Goal: Task Accomplishment & Management: Use online tool/utility

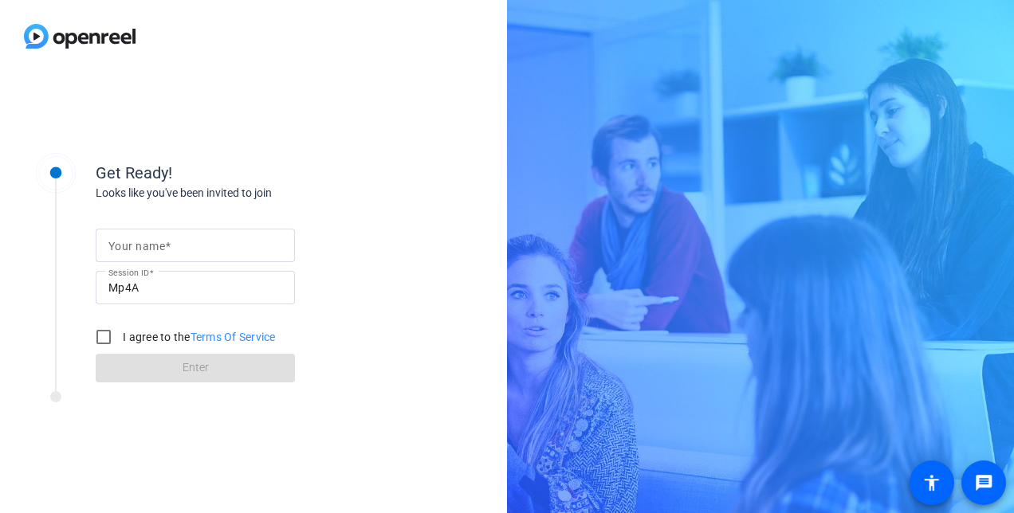
click at [162, 250] on mat-label "Your name" at bounding box center [136, 246] width 57 height 13
click at [162, 250] on input "Your name" at bounding box center [195, 245] width 174 height 19
type input "Amy Landucci"
click at [108, 336] on input "I agree to the Terms Of Service" at bounding box center [104, 337] width 32 height 32
checkbox input "true"
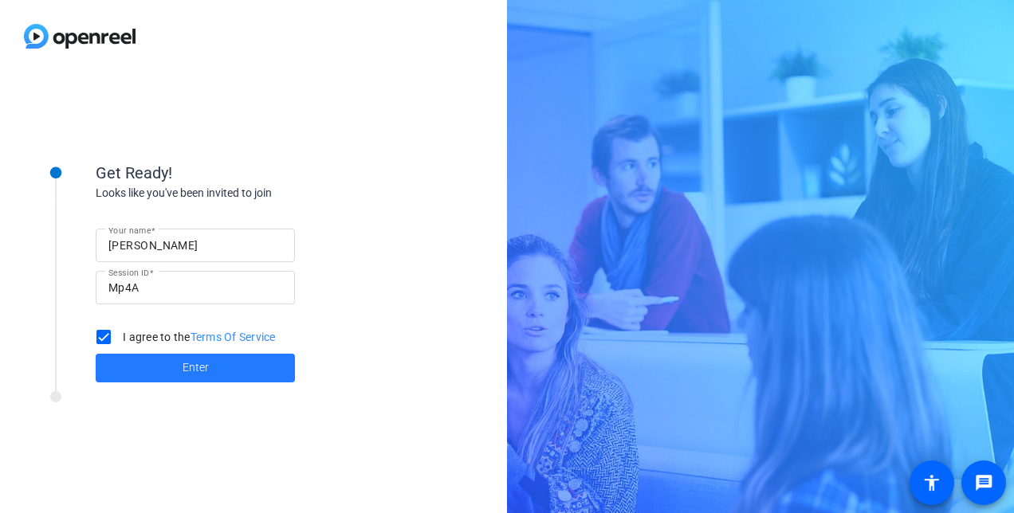
click at [179, 367] on span at bounding box center [195, 368] width 199 height 38
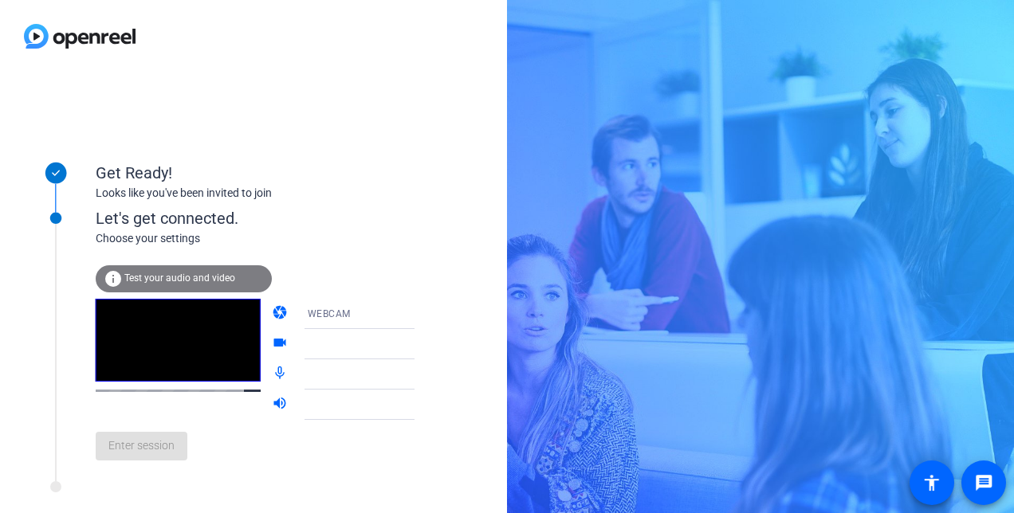
click at [173, 278] on span "Test your audio and video" at bounding box center [179, 278] width 111 height 11
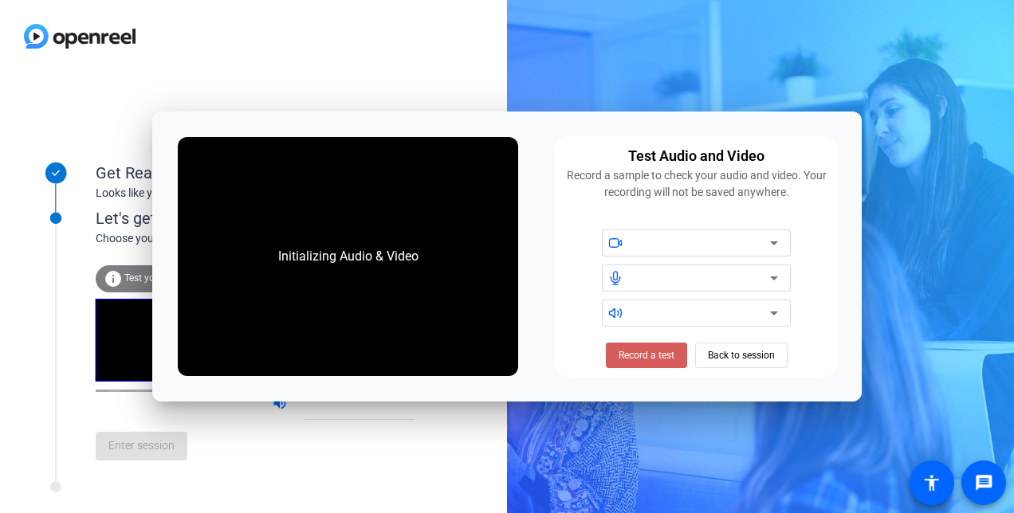
click at [651, 354] on span "Record a test" at bounding box center [647, 355] width 56 height 14
click at [648, 357] on span "Stop Testing (6s)" at bounding box center [646, 355] width 73 height 14
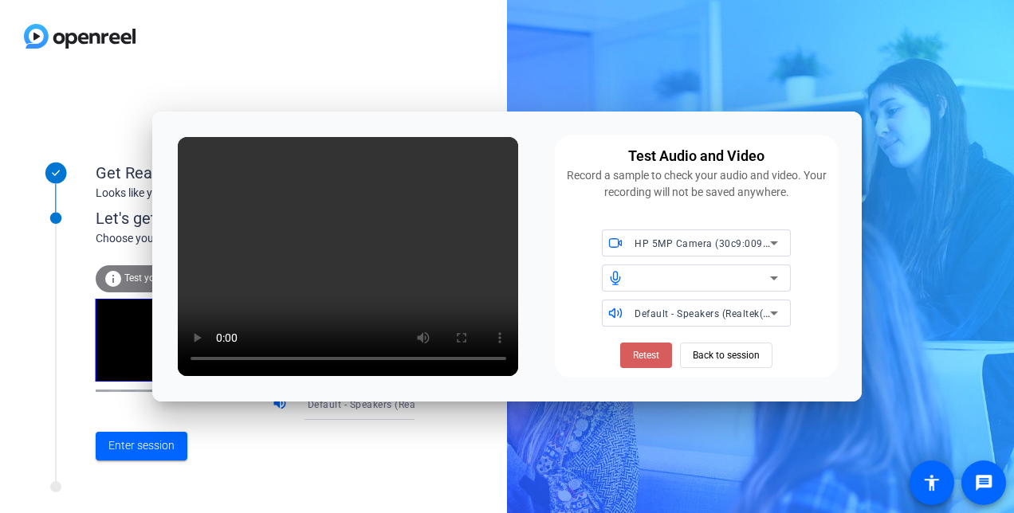
click at [647, 356] on span "Retest" at bounding box center [646, 355] width 26 height 14
click at [650, 358] on span "Retest" at bounding box center [646, 355] width 26 height 14
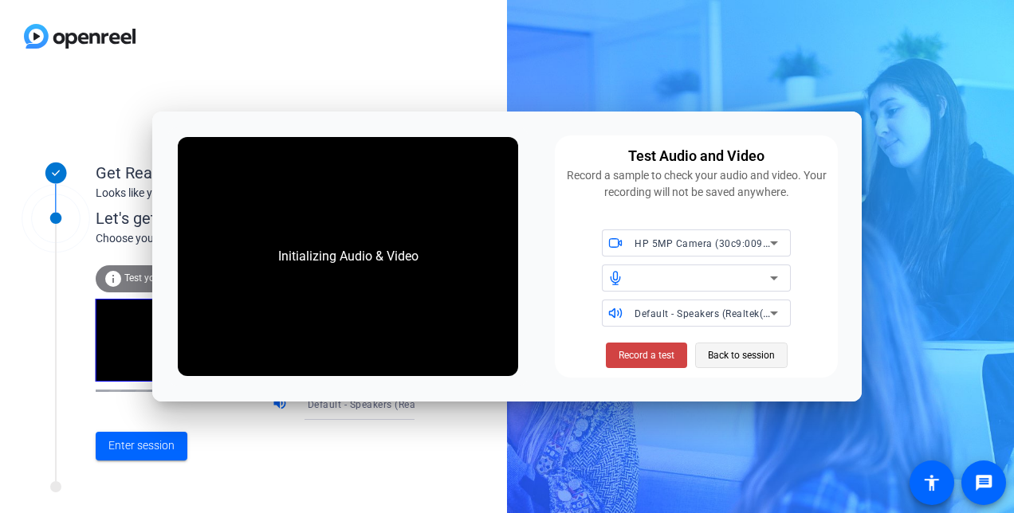
click at [733, 360] on span "Back to session" at bounding box center [741, 355] width 67 height 30
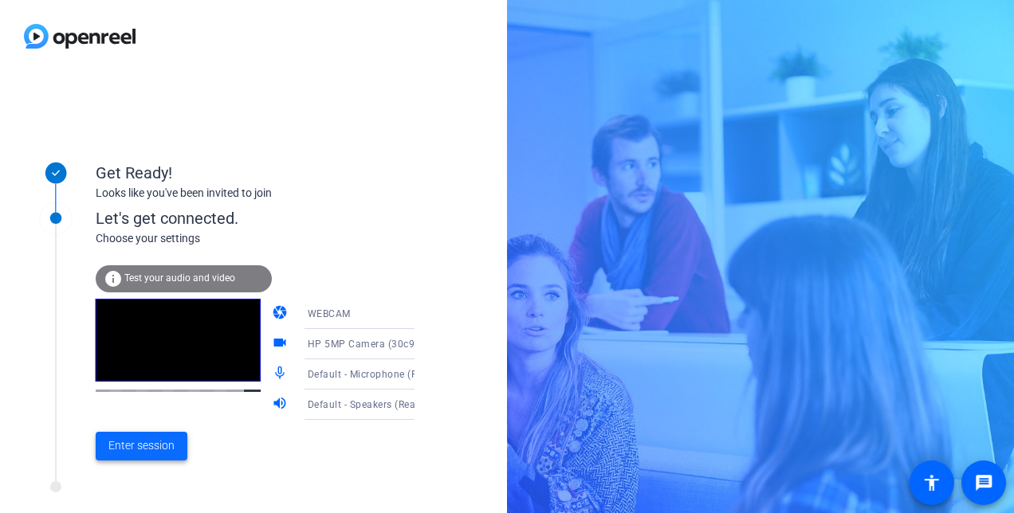
click at [142, 454] on span "Enter session" at bounding box center [141, 446] width 66 height 17
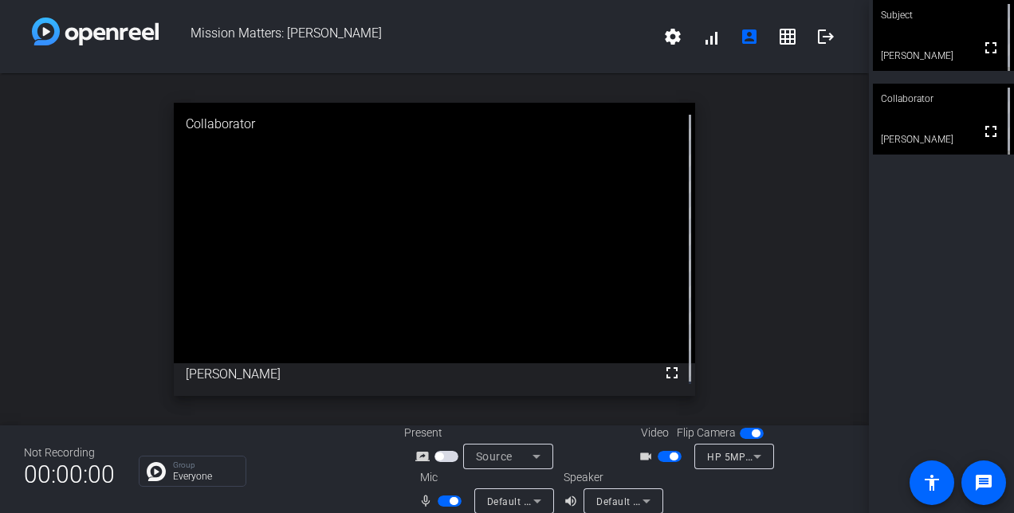
scroll to position [18, 0]
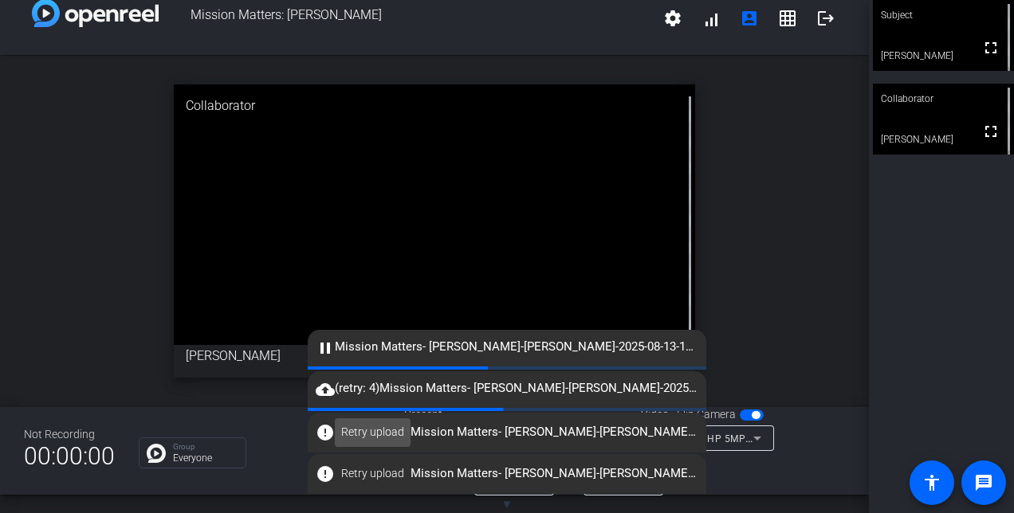
click at [358, 435] on span "Retry upload" at bounding box center [372, 432] width 63 height 17
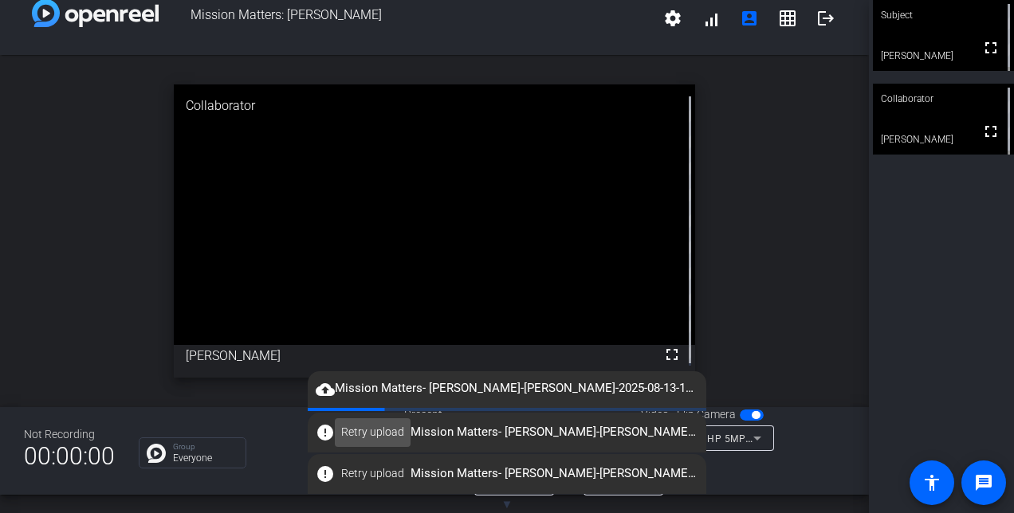
click at [374, 439] on span "Retry upload" at bounding box center [372, 432] width 63 height 17
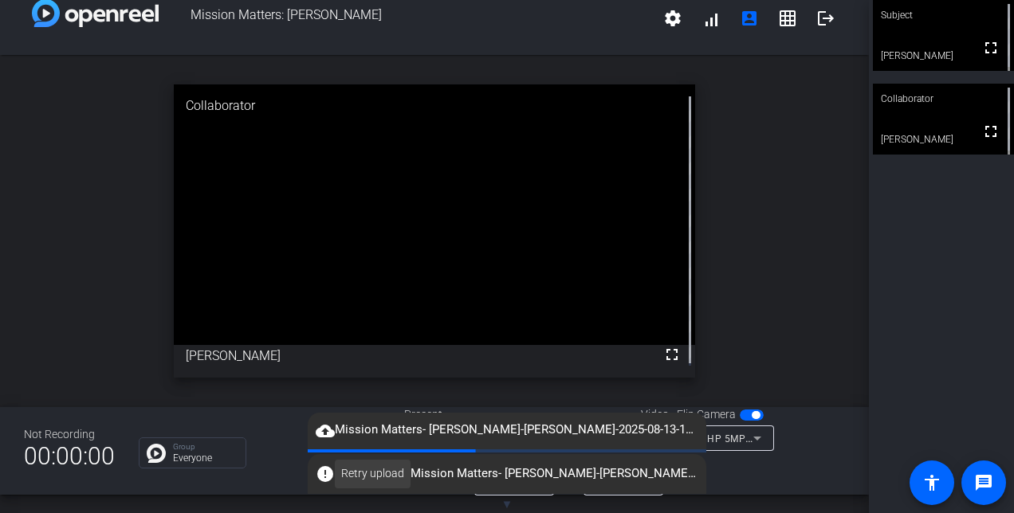
click at [377, 477] on span "Retry upload" at bounding box center [372, 474] width 63 height 17
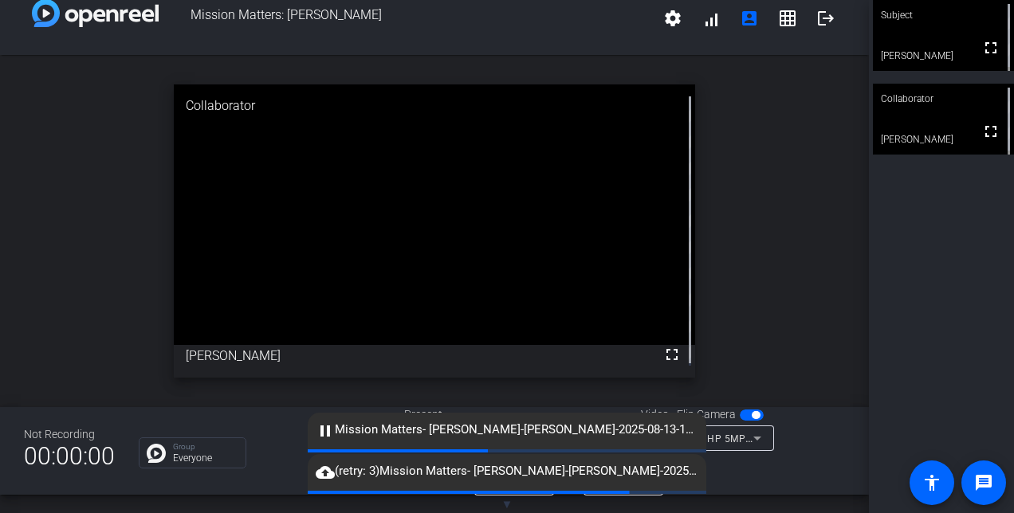
click at [329, 430] on mat-icon "pause" at bounding box center [325, 431] width 19 height 19
click at [64, 340] on div "open_in_new Collaborator fullscreen Pippa Harris" at bounding box center [434, 231] width 869 height 352
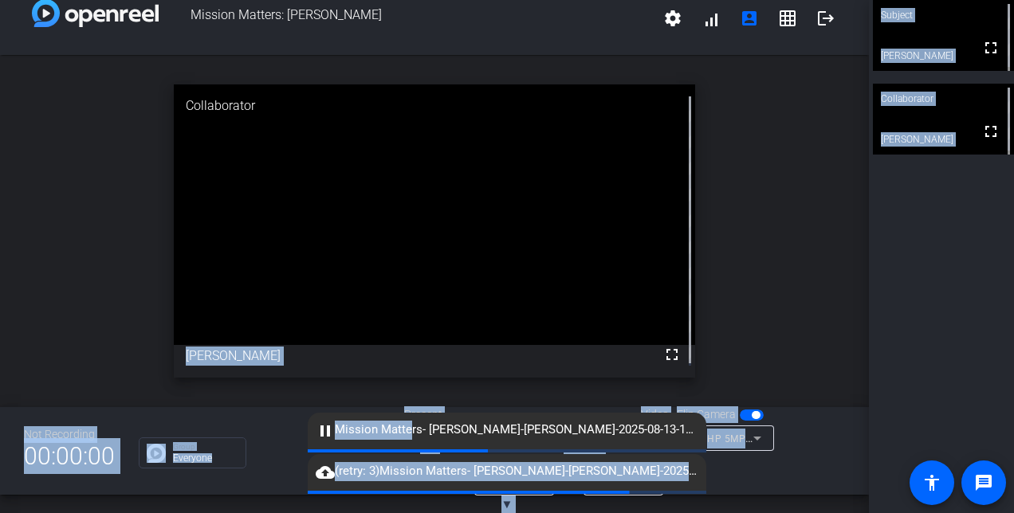
drag, startPoint x: 408, startPoint y: 430, endPoint x: 395, endPoint y: 402, distance: 30.7
click at [395, 402] on openreel-root "Mission Matters: Amy Landucci settings signal_cellular_alt account_box grid_on …" at bounding box center [507, 256] width 1014 height 513
click at [751, 486] on div at bounding box center [775, 473] width 141 height 45
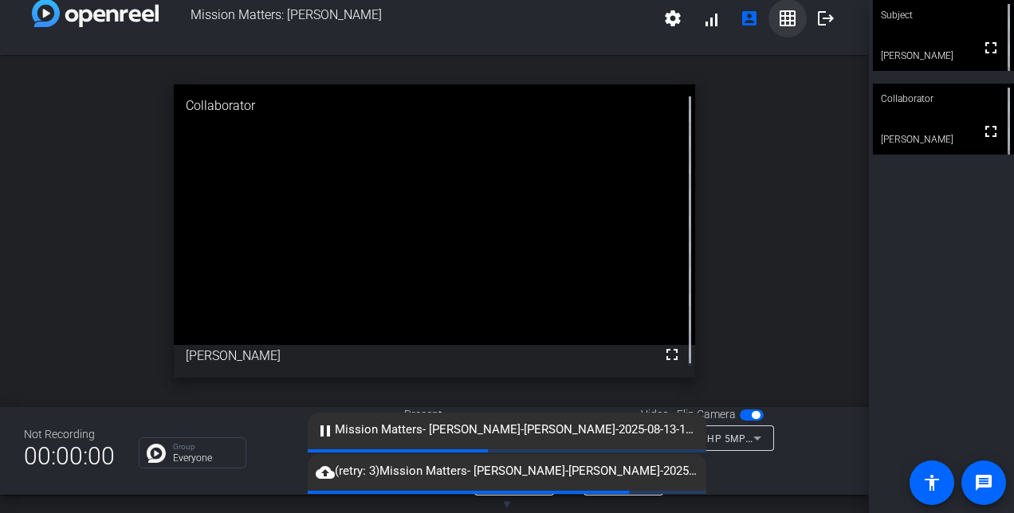
click at [778, 19] on mat-icon "grid_on" at bounding box center [787, 18] width 19 height 19
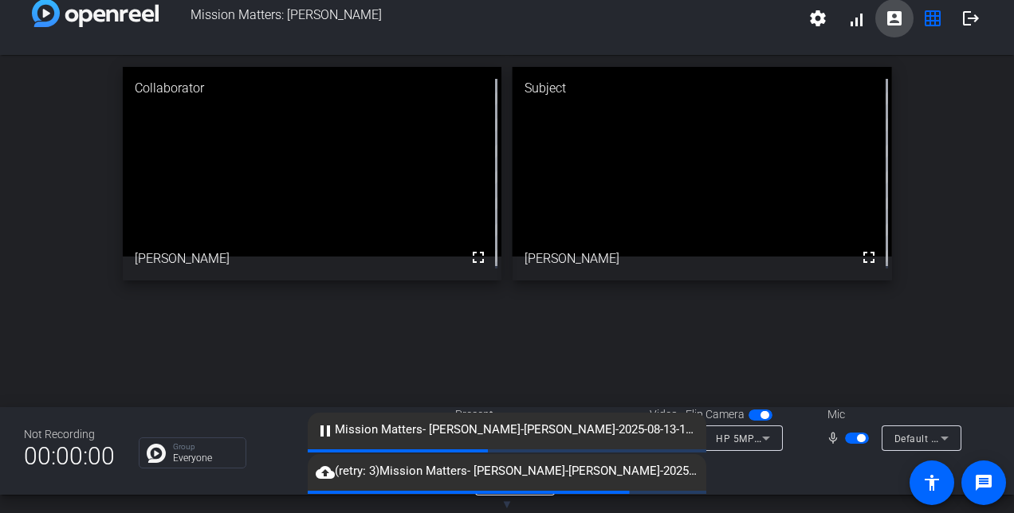
click at [889, 19] on mat-icon "account_box" at bounding box center [894, 18] width 19 height 19
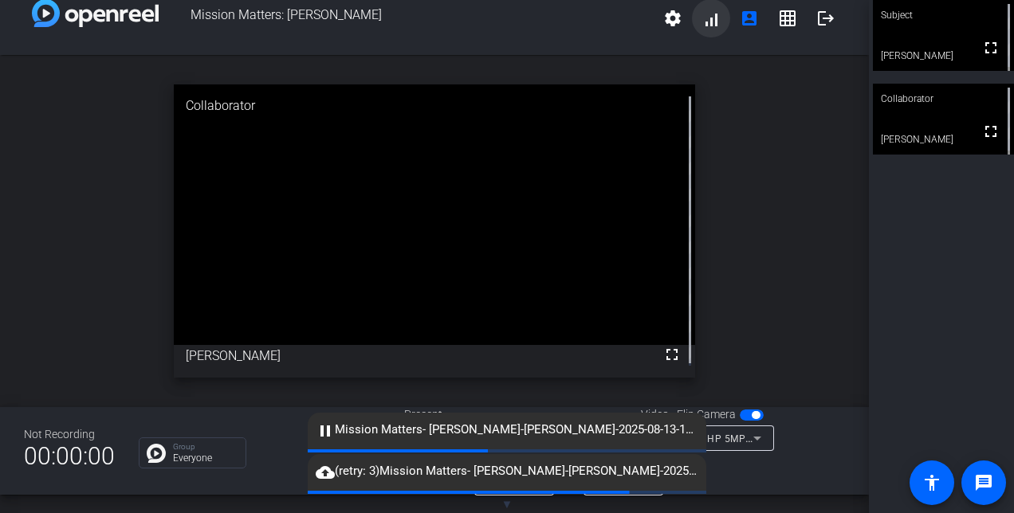
click at [713, 21] on span at bounding box center [711, 18] width 38 height 38
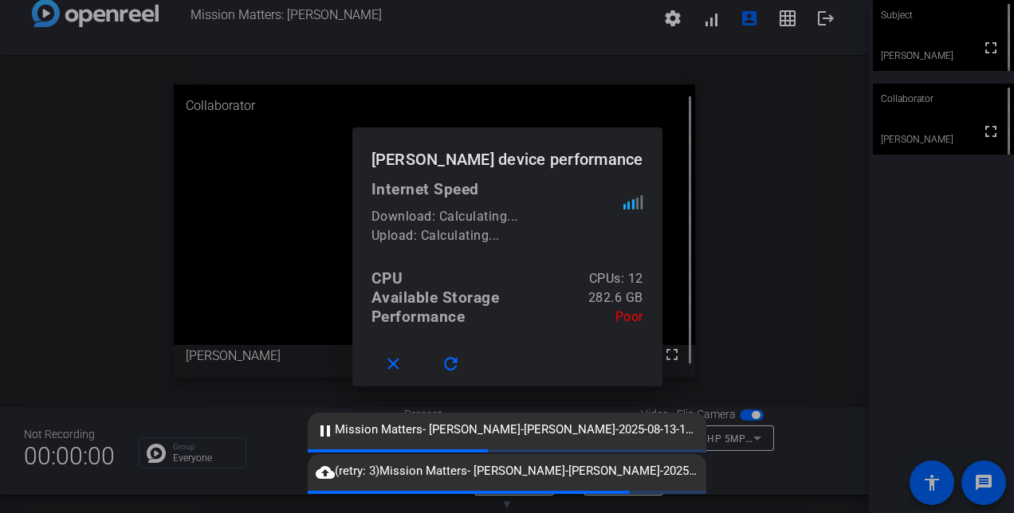
click at [730, 207] on div at bounding box center [507, 256] width 1014 height 513
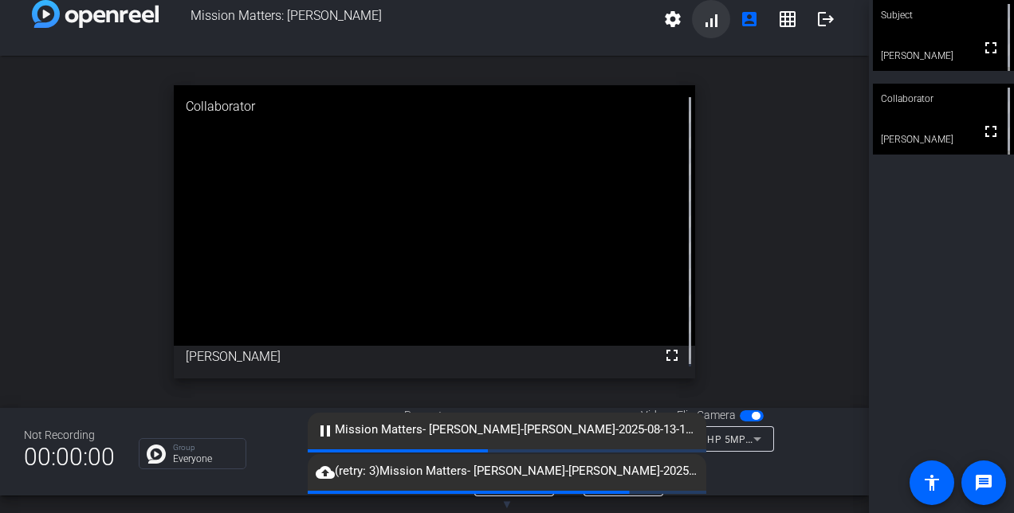
click at [704, 24] on span at bounding box center [711, 19] width 38 height 38
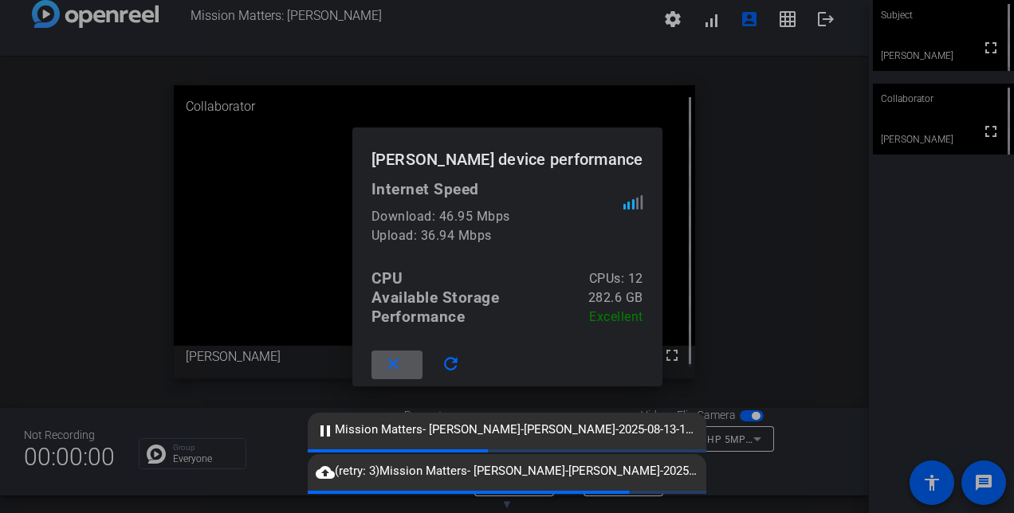
click at [805, 140] on div at bounding box center [507, 256] width 1014 height 513
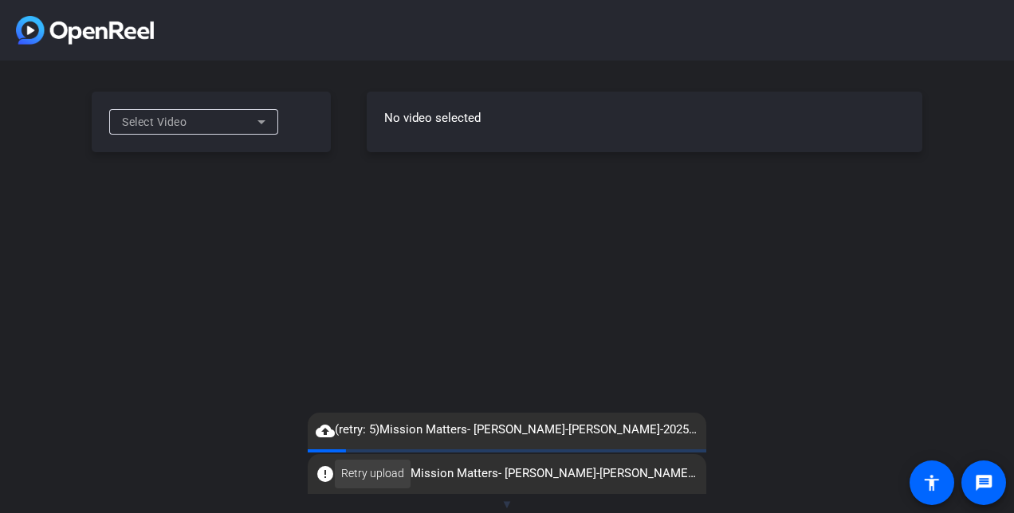
click at [385, 482] on span "Retry upload" at bounding box center [372, 474] width 63 height 17
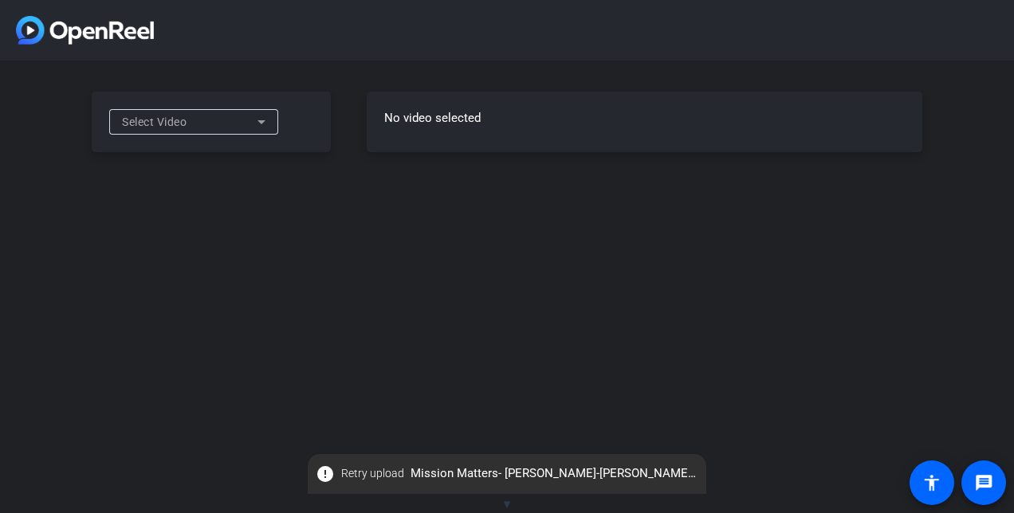
click at [332, 475] on mat-icon "error" at bounding box center [325, 474] width 19 height 19
click at [363, 470] on span "Retry upload" at bounding box center [372, 474] width 63 height 17
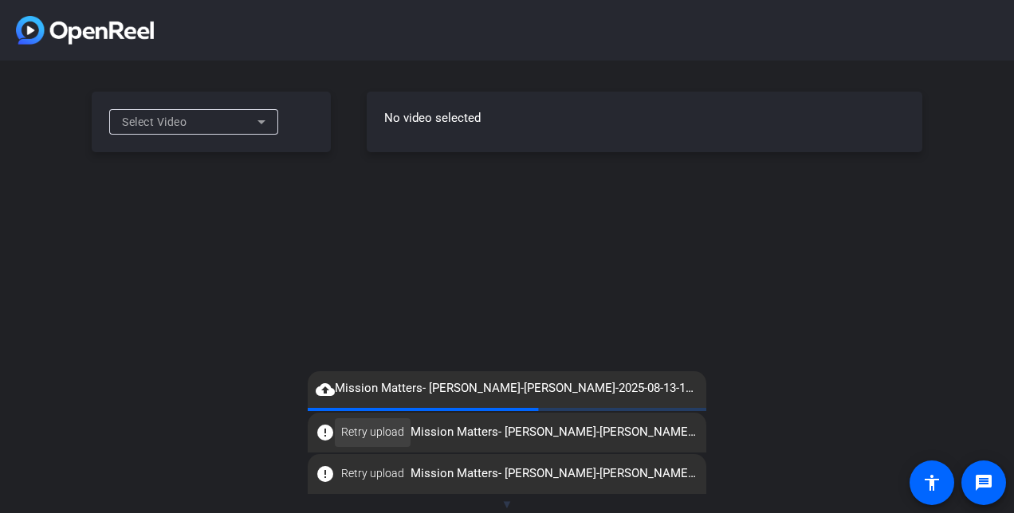
click at [360, 435] on span "Retry upload" at bounding box center [372, 432] width 63 height 17
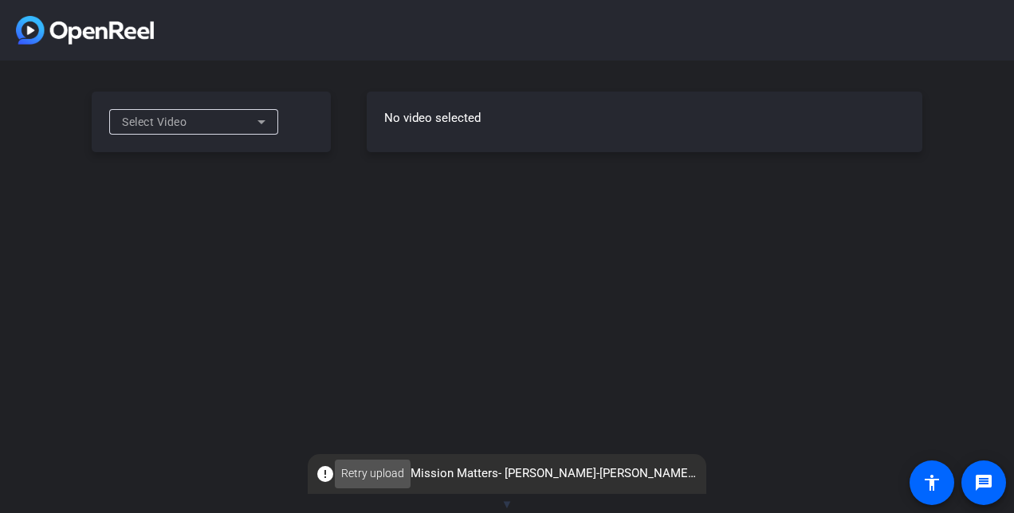
click at [360, 477] on span "Retry upload" at bounding box center [372, 474] width 63 height 17
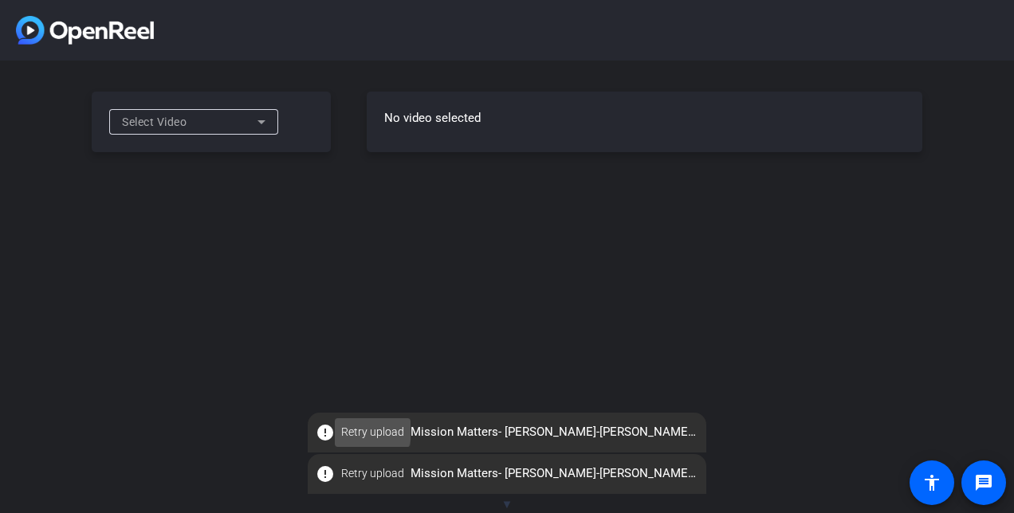
click at [352, 431] on span "Retry upload" at bounding box center [372, 432] width 63 height 17
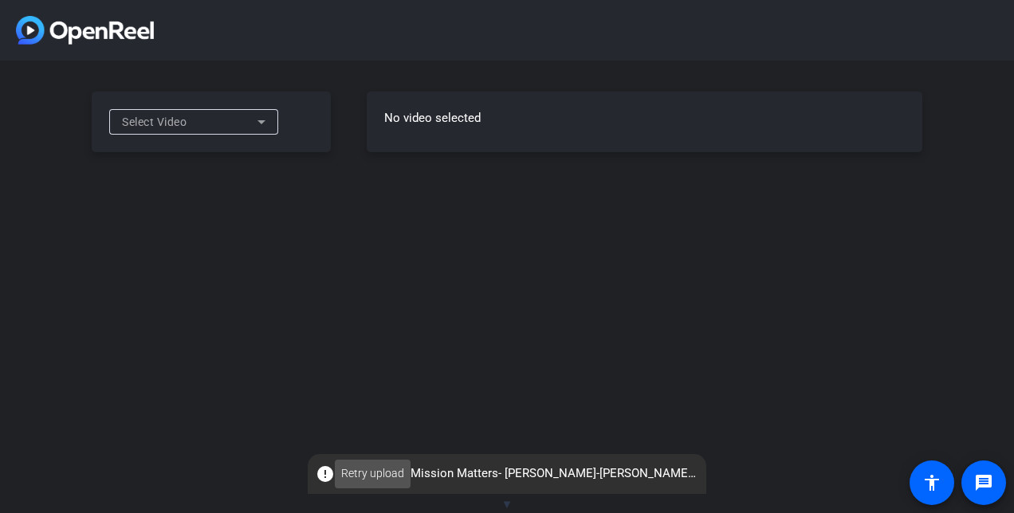
click at [388, 471] on span "Retry upload" at bounding box center [372, 474] width 63 height 17
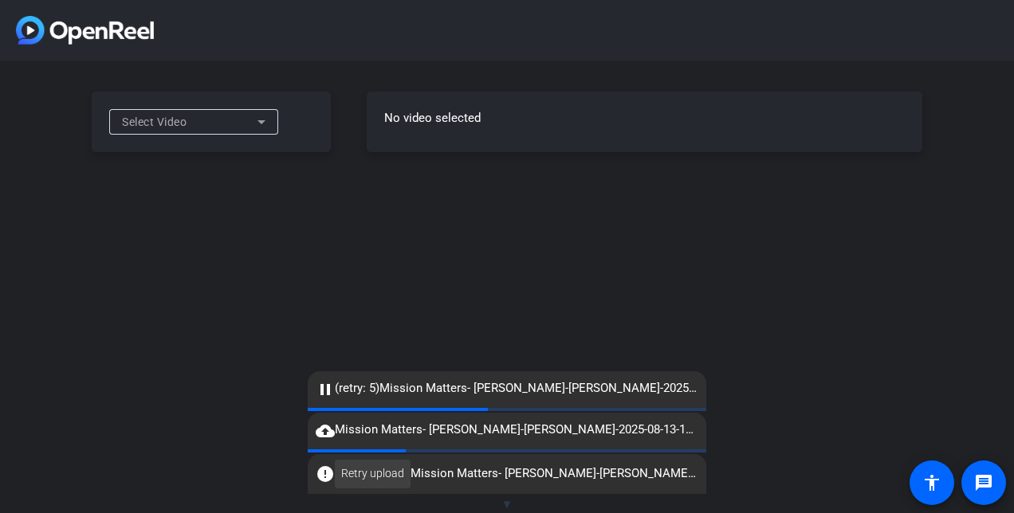
click at [376, 475] on span "Retry upload" at bounding box center [372, 474] width 63 height 17
click at [351, 478] on span "Retry upload" at bounding box center [372, 474] width 63 height 17
click at [328, 389] on mat-icon "pause" at bounding box center [325, 389] width 19 height 19
click at [322, 389] on mat-icon "pause" at bounding box center [325, 389] width 19 height 19
click at [403, 389] on span "pause Mission Matters- Amy Landucci-Amy Landucci-2025-08-13-17-38-39-084-0.webm" at bounding box center [507, 389] width 399 height 19
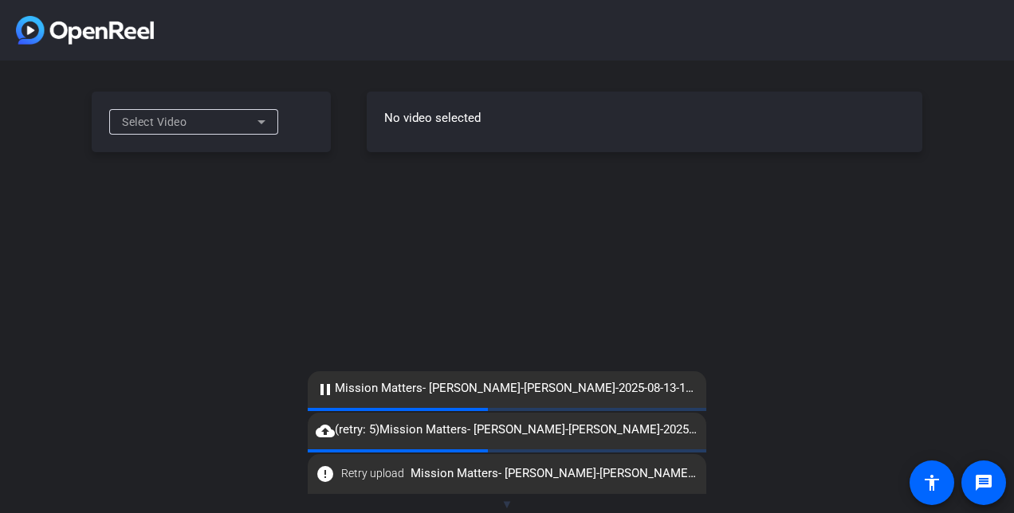
click at [315, 391] on span "pause Mission Matters- Amy Landucci-Amy Landucci-2025-08-13-17-38-39-084-0.webm" at bounding box center [507, 389] width 399 height 19
click at [330, 434] on mat-icon "cloud_upload" at bounding box center [325, 431] width 19 height 19
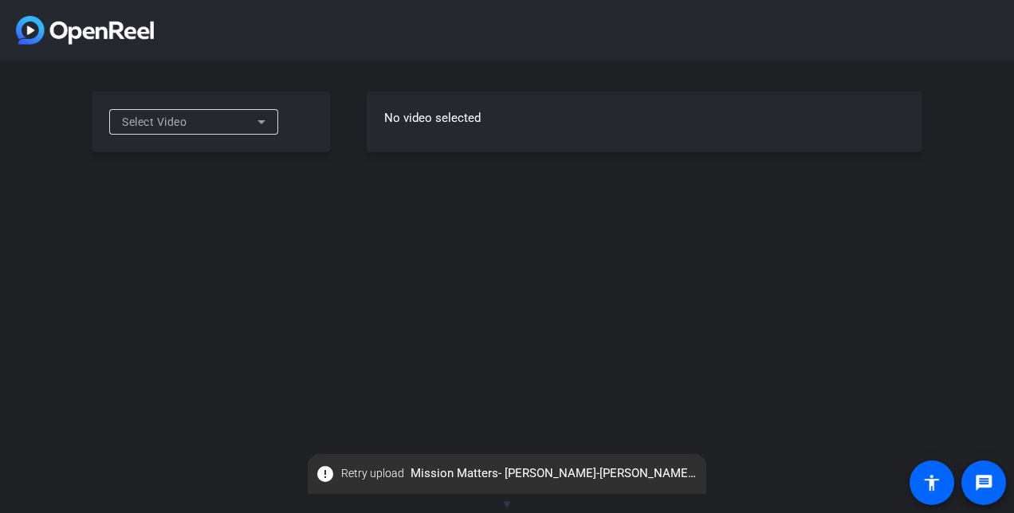
click at [324, 475] on mat-icon "error" at bounding box center [325, 474] width 19 height 19
click at [366, 475] on span "Retry upload" at bounding box center [372, 474] width 63 height 17
